Goal: Navigation & Orientation: Find specific page/section

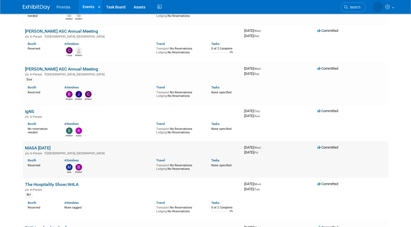
scroll to position [217, 0]
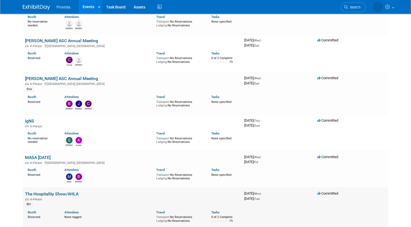
click at [55, 193] on link "The Hospitality Show/AHLA" at bounding box center [52, 193] width 54 height 5
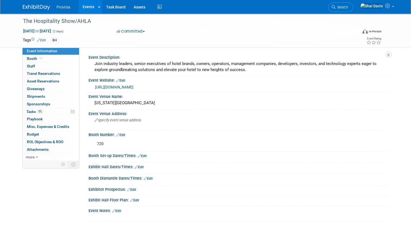
click at [117, 85] on link "https://www.thehospitalityshow.com/" at bounding box center [114, 87] width 38 height 4
click at [82, 5] on link "Events" at bounding box center [89, 7] width 20 height 14
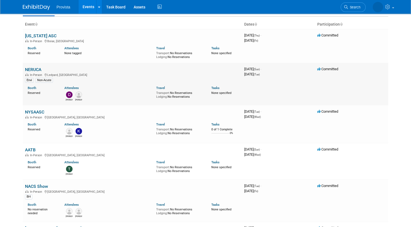
scroll to position [27, 0]
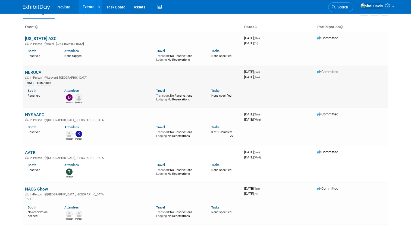
click at [30, 72] on link "NERUCA" at bounding box center [33, 72] width 16 height 5
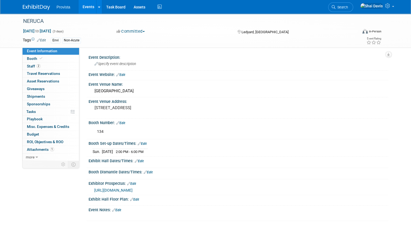
click at [89, 7] on link "Events" at bounding box center [89, 7] width 20 height 14
